Goal: Information Seeking & Learning: Learn about a topic

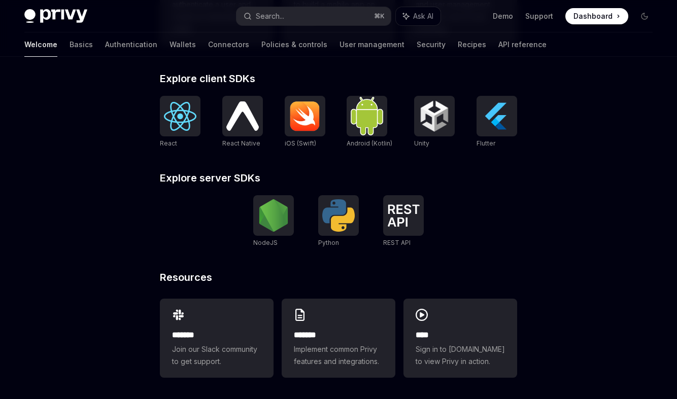
scroll to position [402, 0]
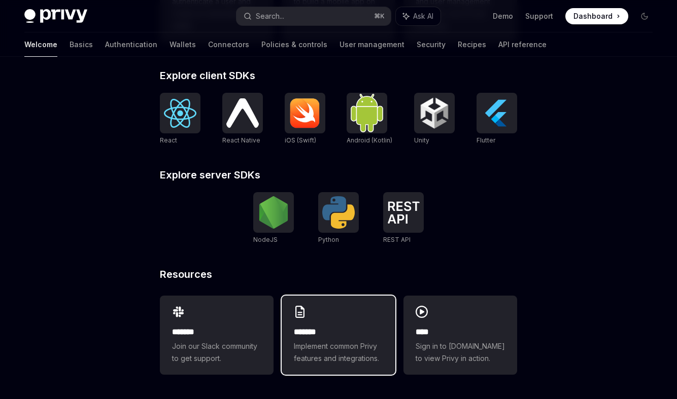
click at [366, 330] on h2 "*******" at bounding box center [338, 332] width 89 height 12
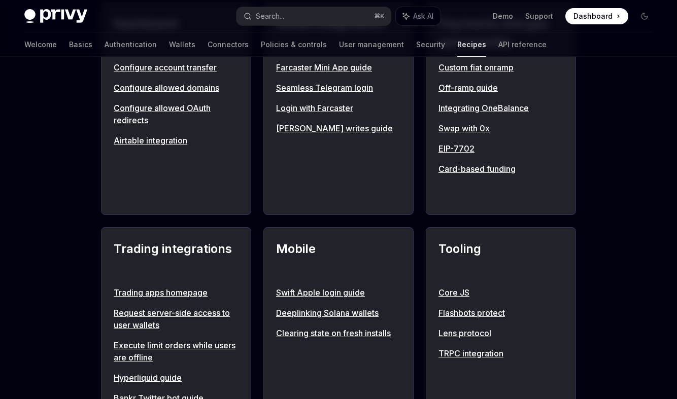
scroll to position [680, 0]
click at [467, 128] on link "Swap with 0x" at bounding box center [500, 129] width 125 height 12
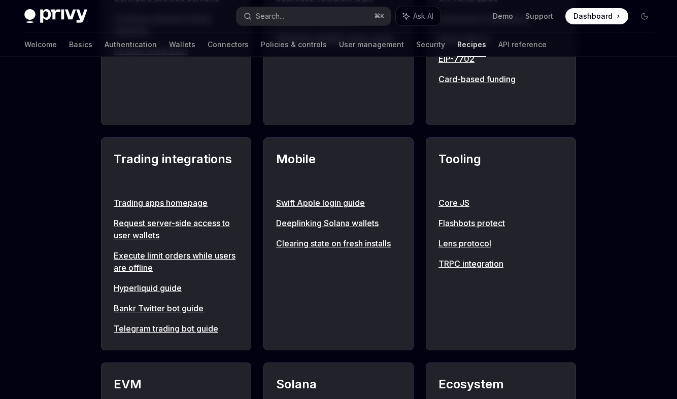
scroll to position [828, 0]
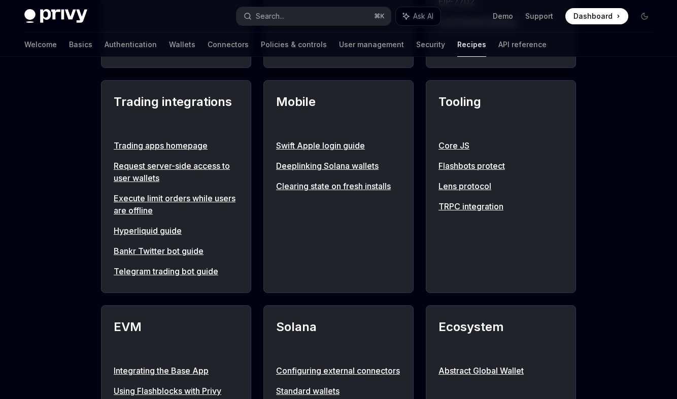
click at [144, 198] on link "Execute limit orders while users are offline" at bounding box center [176, 204] width 125 height 24
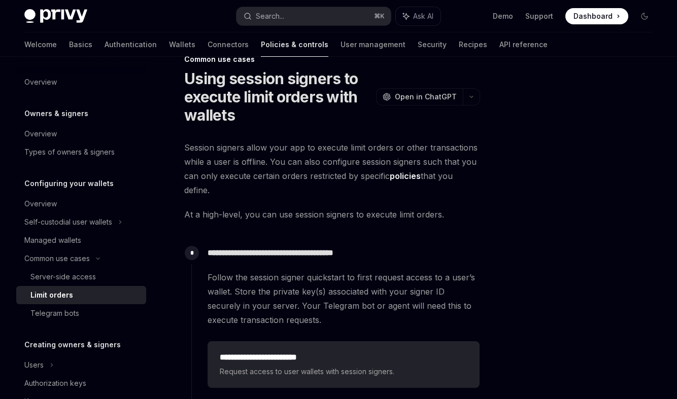
scroll to position [24, 0]
click at [406, 173] on link "policies" at bounding box center [405, 175] width 31 height 11
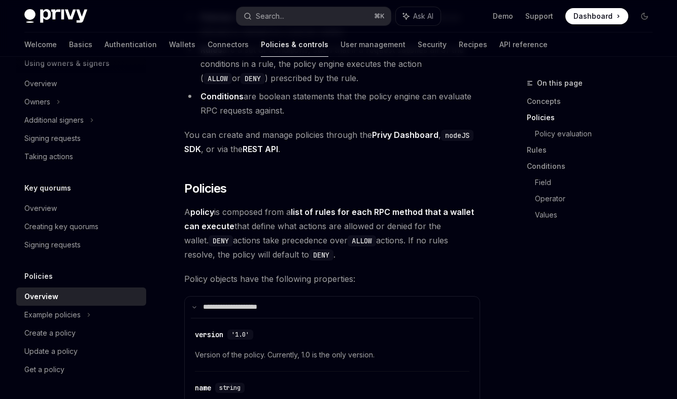
scroll to position [604, 0]
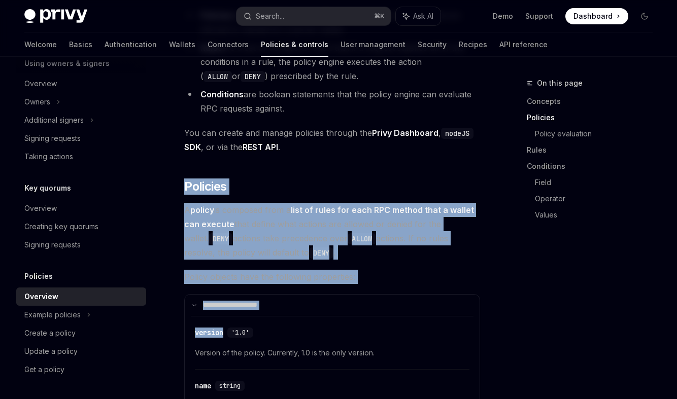
drag, startPoint x: 239, startPoint y: 168, endPoint x: 347, endPoint y: 326, distance: 191.6
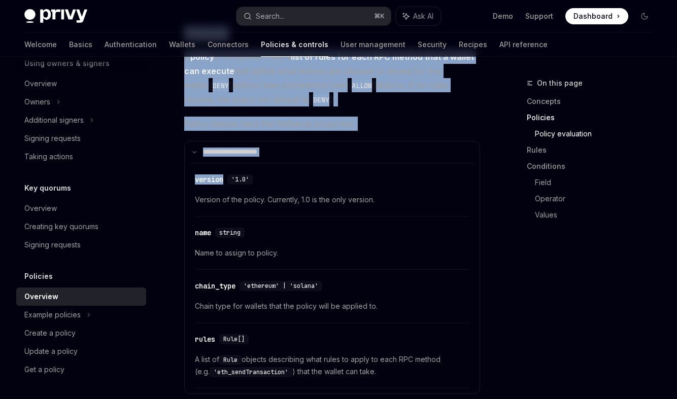
scroll to position [1001, 0]
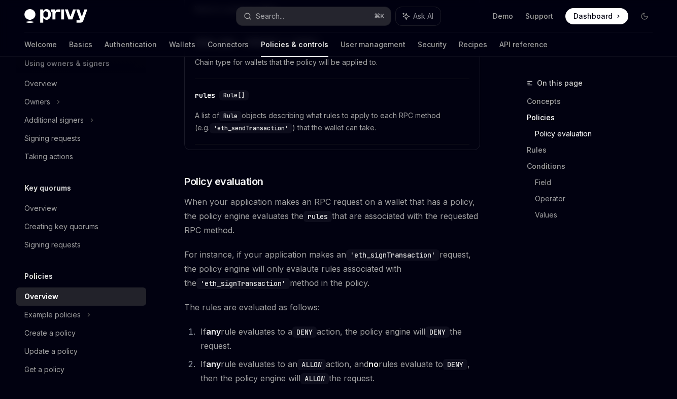
click at [513, 315] on div "On this page Concepts Policies Policy evaluation Rules Conditions Field Operato…" at bounding box center [583, 238] width 154 height 322
type textarea "*"
